Goal: Information Seeking & Learning: Get advice/opinions

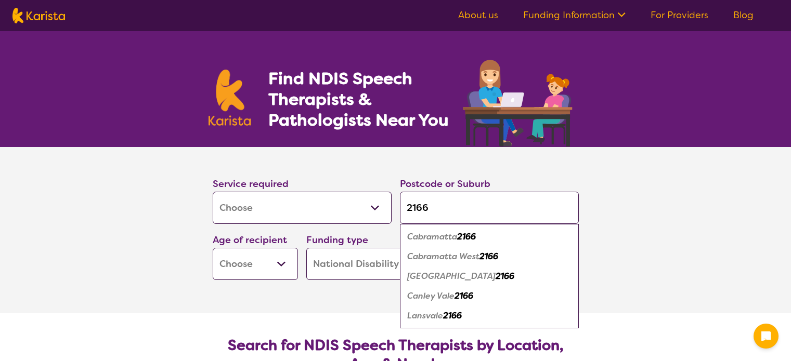
select select "[MEDICAL_DATA]"
select select "NDIS"
select select "[MEDICAL_DATA]"
select select "NDIS"
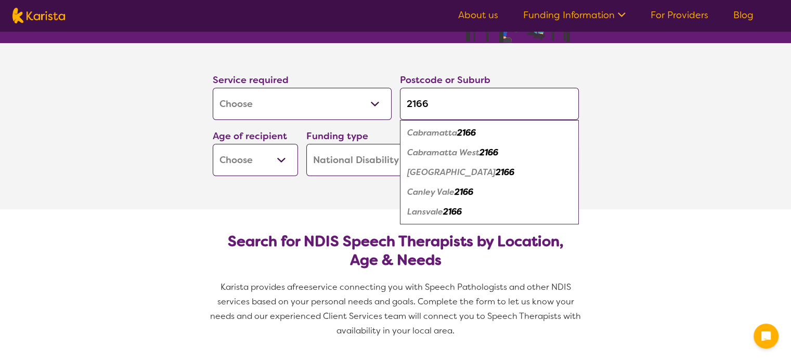
type input "2166"
click at [416, 130] on em "Cabramatta" at bounding box center [432, 132] width 50 height 11
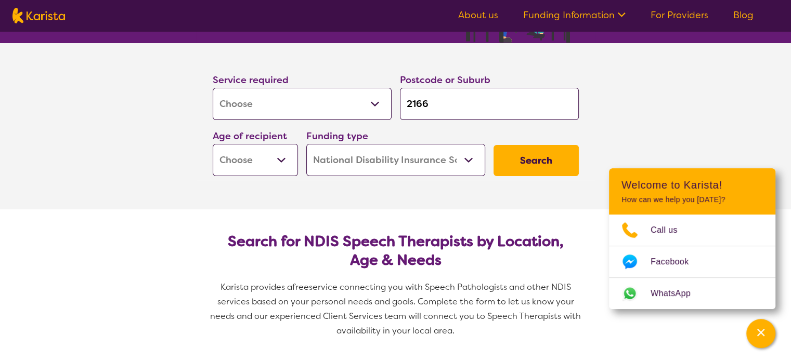
click at [279, 165] on select "Early Childhood - 0 to 9 Child - 10 to 11 Adolescent - 12 to 17 Adult - 18 to 6…" at bounding box center [255, 160] width 85 height 32
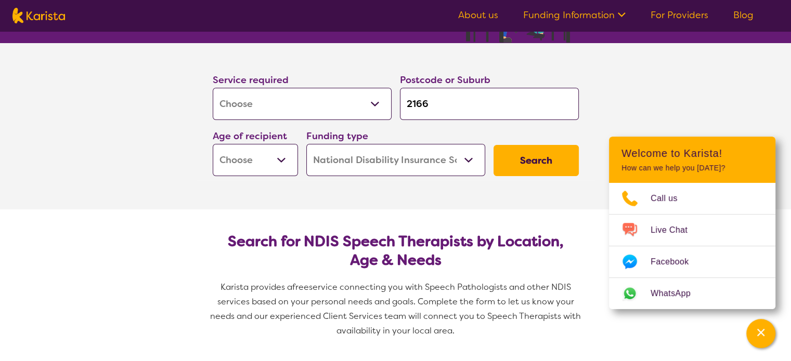
drag, startPoint x: 275, startPoint y: 164, endPoint x: 272, endPoint y: 173, distance: 8.7
click at [275, 164] on select "Early Childhood - 0 to 9 Child - 10 to 11 Adolescent - 12 to 17 Adult - 18 to 6…" at bounding box center [255, 160] width 85 height 32
select select "EC"
click at [213, 144] on select "Early Childhood - 0 to 9 Child - 10 to 11 Adolescent - 12 to 17 Adult - 18 to 6…" at bounding box center [255, 160] width 85 height 32
select select "EC"
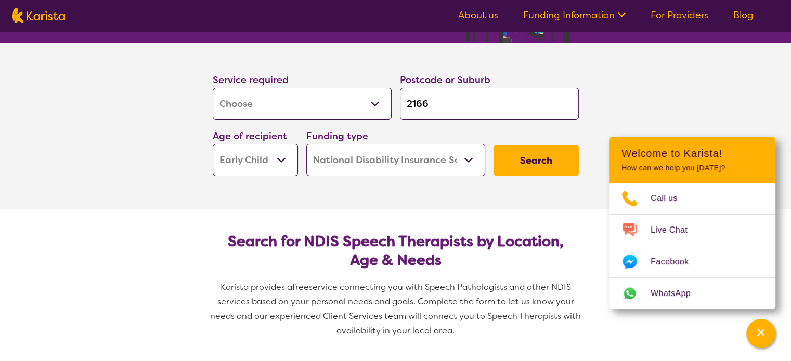
click at [529, 162] on button "Search" at bounding box center [535, 160] width 85 height 31
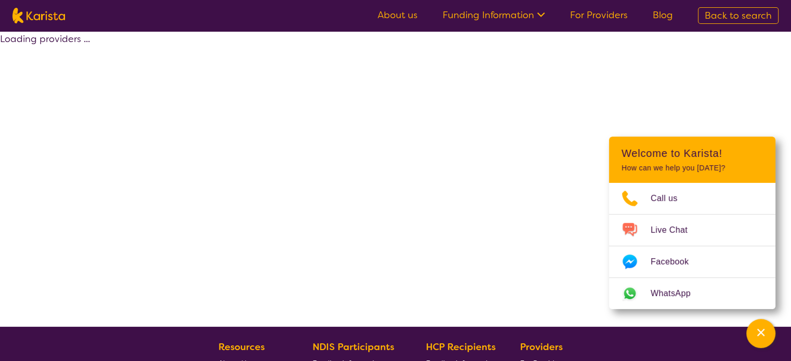
select select "by_score"
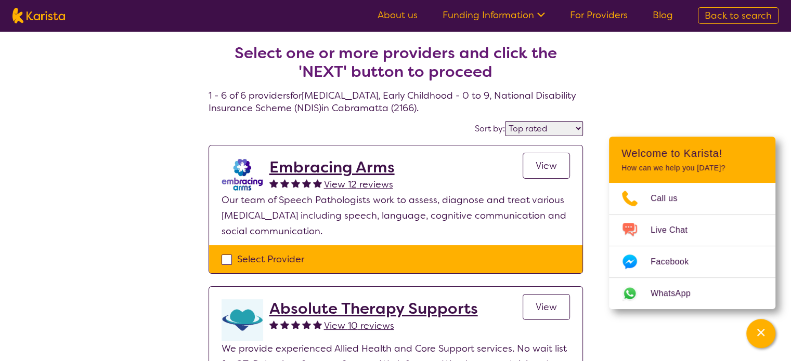
click at [551, 162] on span "View" at bounding box center [546, 166] width 21 height 12
click at [537, 126] on select "Highly reviewed Top rated" at bounding box center [544, 128] width 78 height 15
select select "highly_reviewed"
click at [506, 121] on select "Highly reviewed Top rated" at bounding box center [544, 128] width 78 height 15
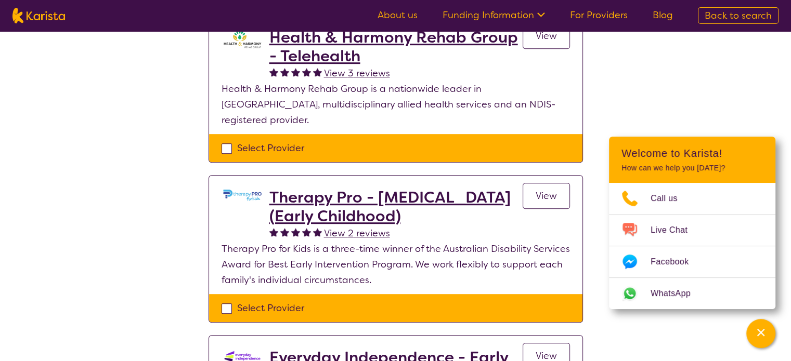
scroll to position [624, 0]
